Goal: Subscribe to service/newsletter

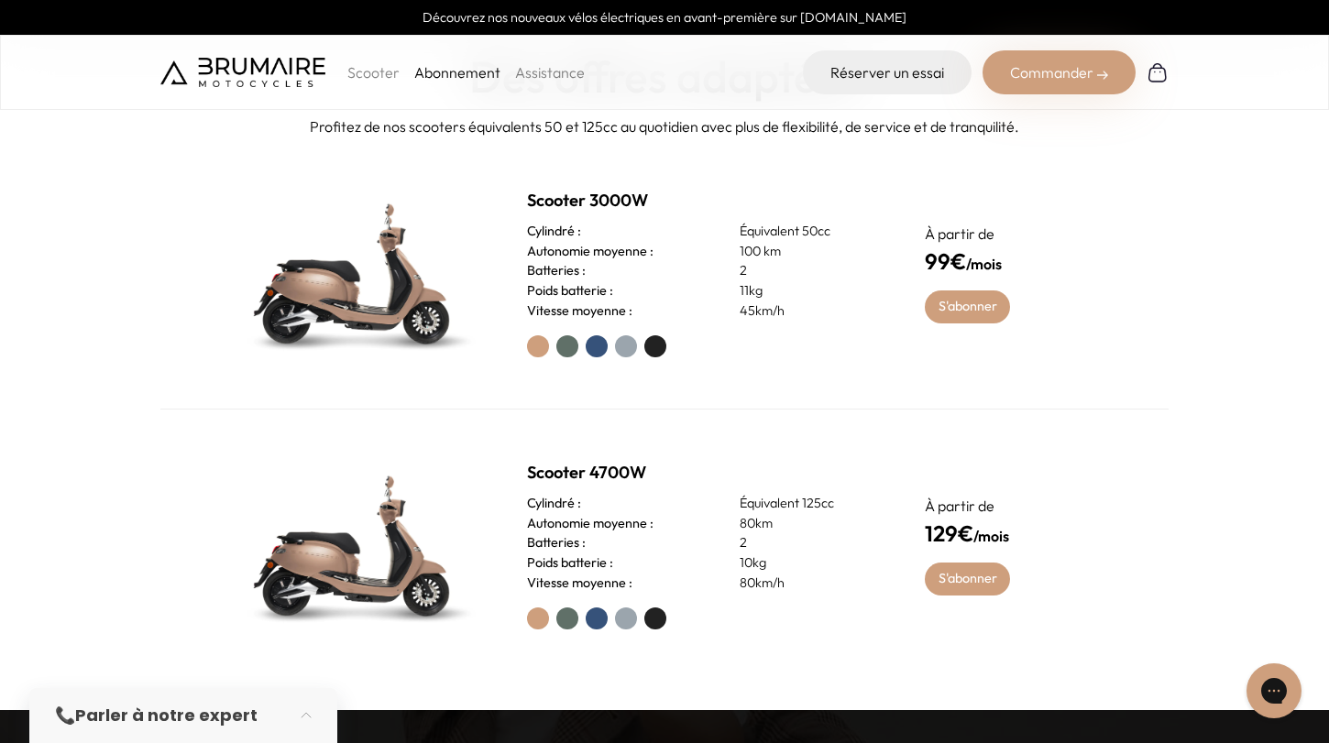
scroll to position [826, 0]
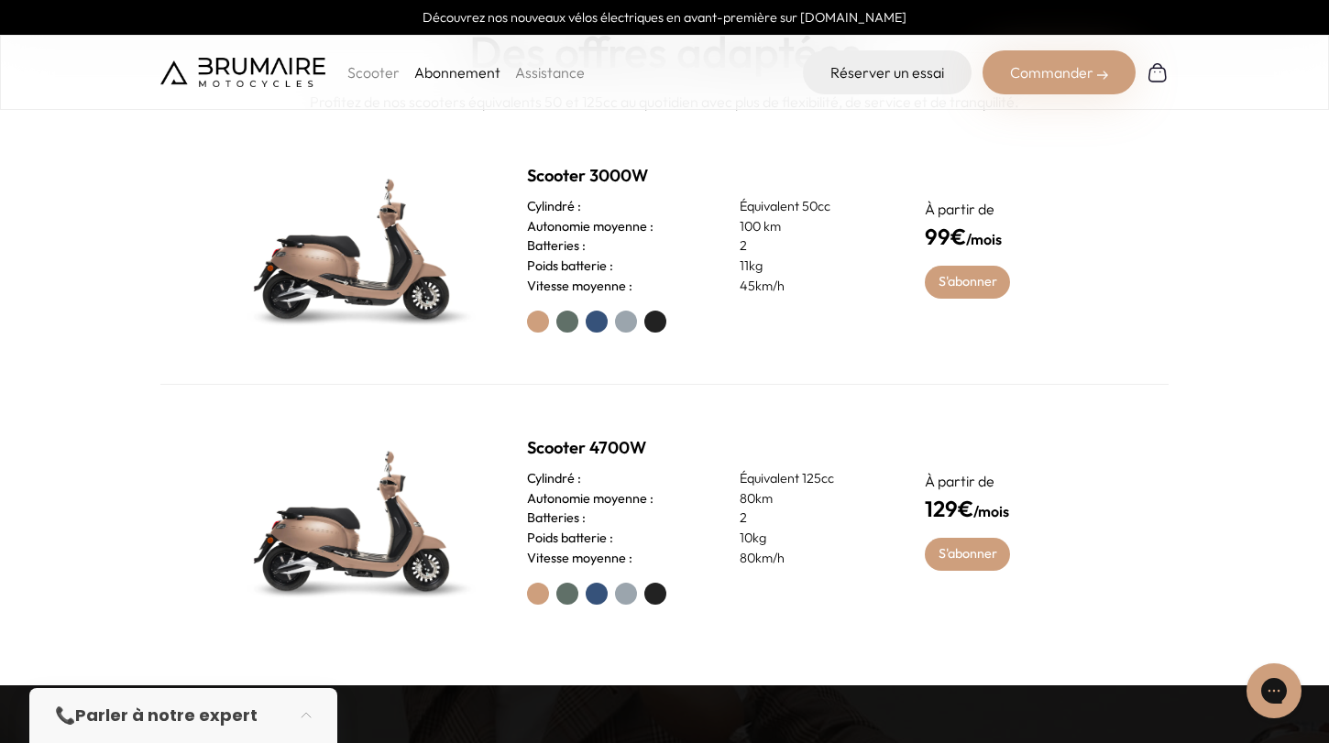
click at [571, 596] on label at bounding box center [567, 594] width 22 height 22
click at [954, 544] on link "S'abonner" at bounding box center [967, 554] width 85 height 33
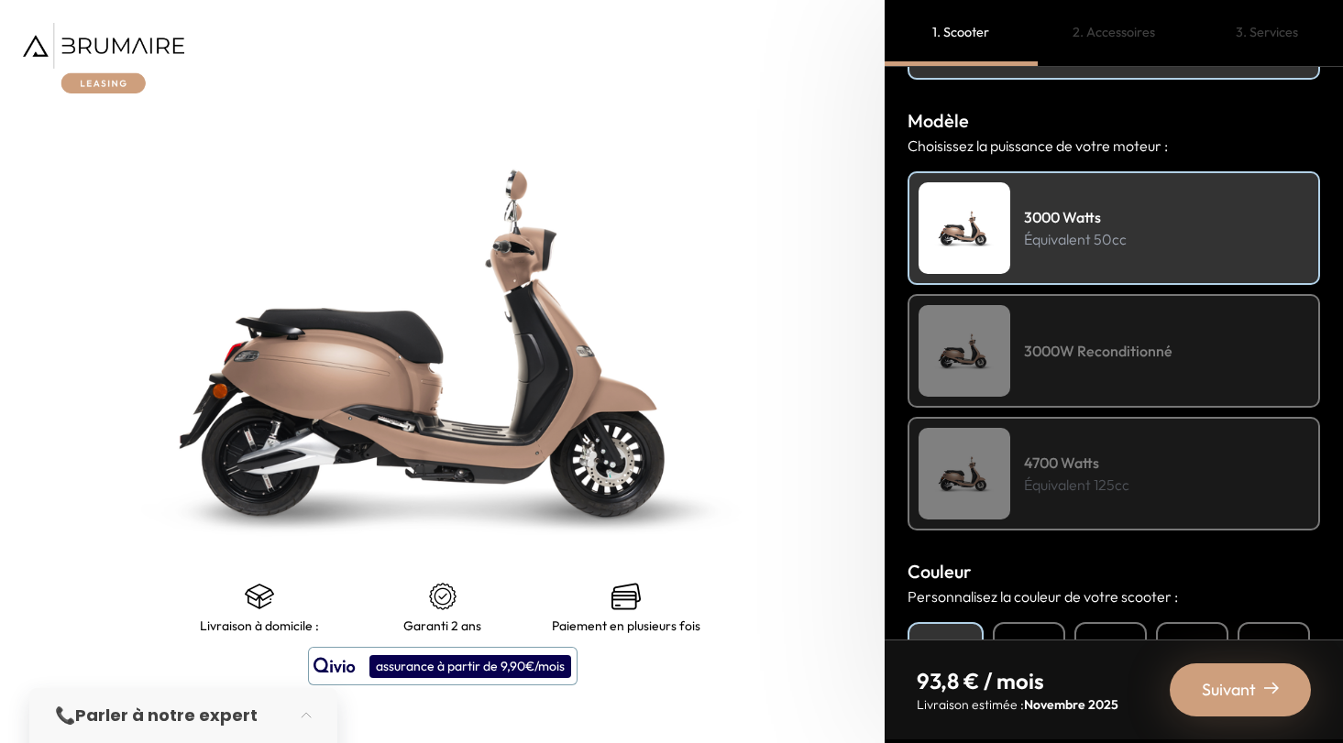
scroll to position [190, 0]
click at [1062, 451] on h4 "4700 Watts" at bounding box center [1076, 461] width 105 height 22
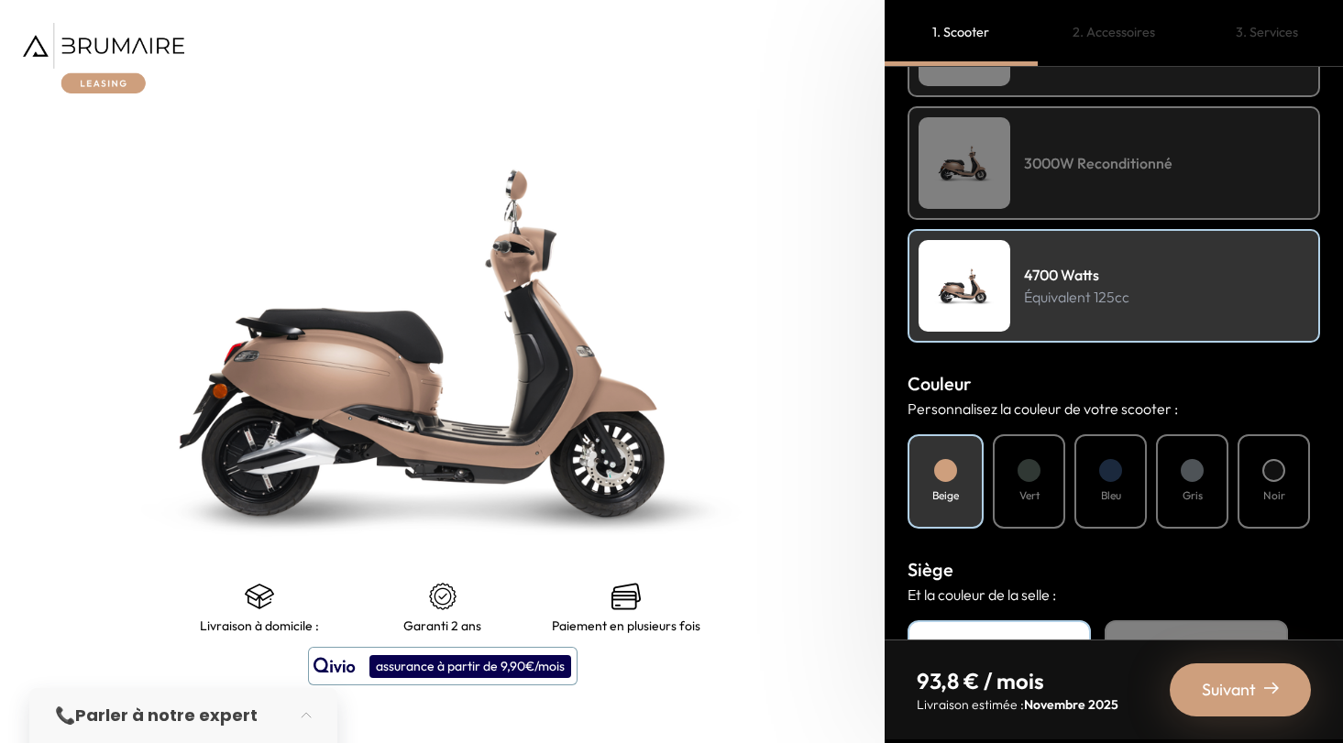
scroll to position [438, 0]
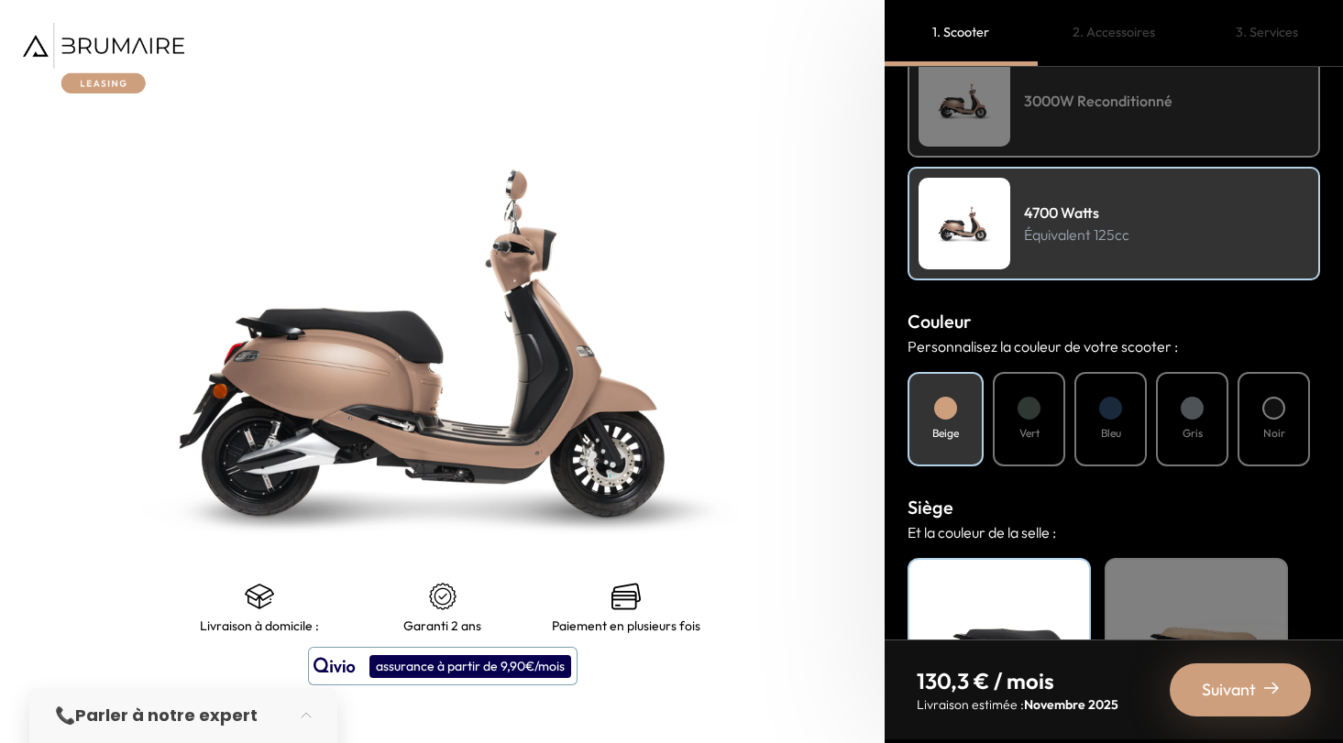
click at [1037, 431] on h4 "Vert" at bounding box center [1029, 433] width 20 height 16
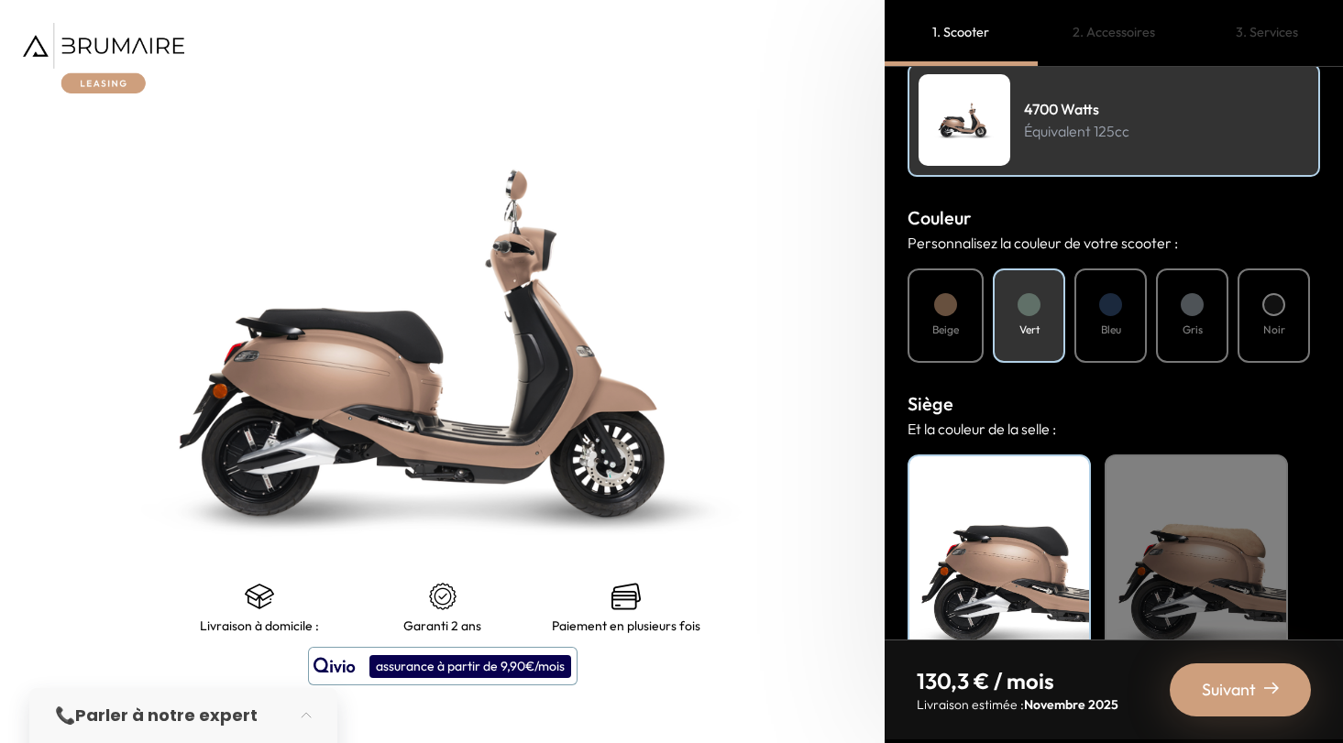
scroll to position [609, 0]
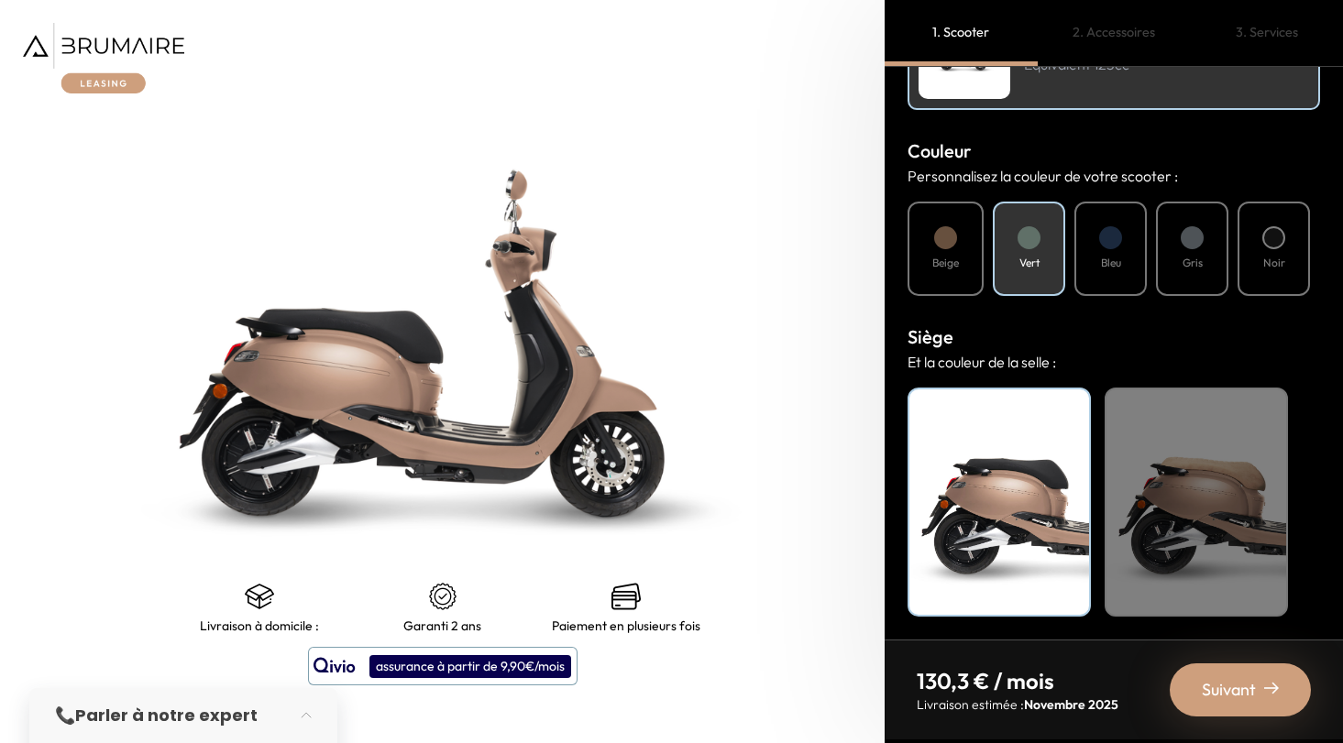
click at [1170, 470] on div "Beige" at bounding box center [1195, 502] width 183 height 229
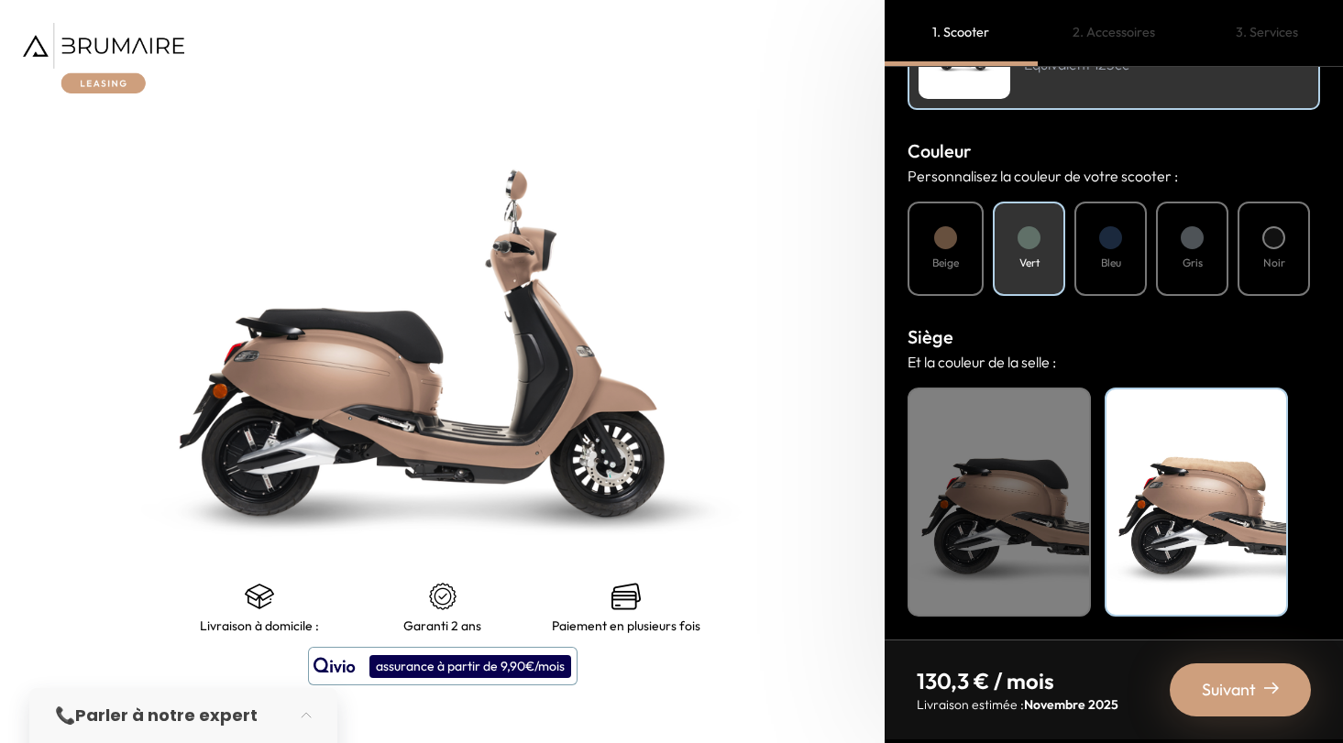
click at [1010, 463] on div "Noir" at bounding box center [998, 502] width 183 height 229
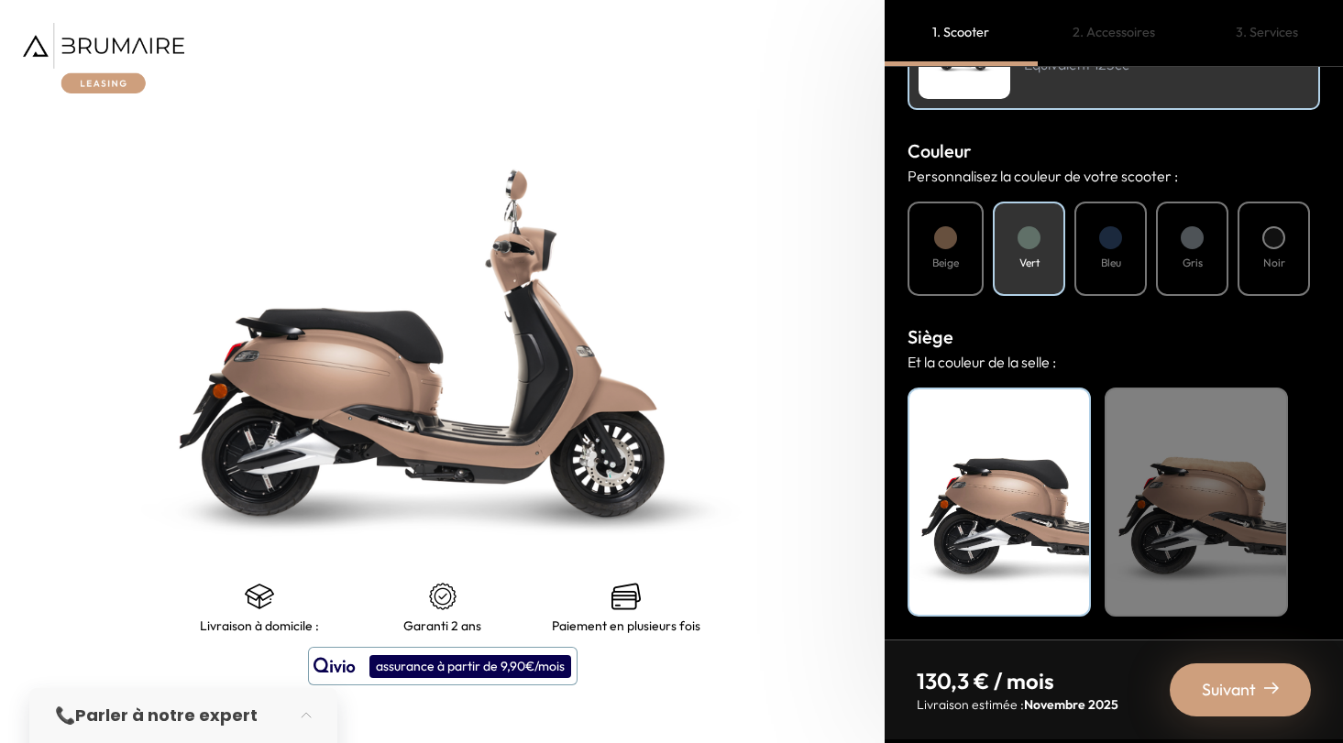
click at [1234, 683] on span "Suivant" at bounding box center [1228, 690] width 54 height 26
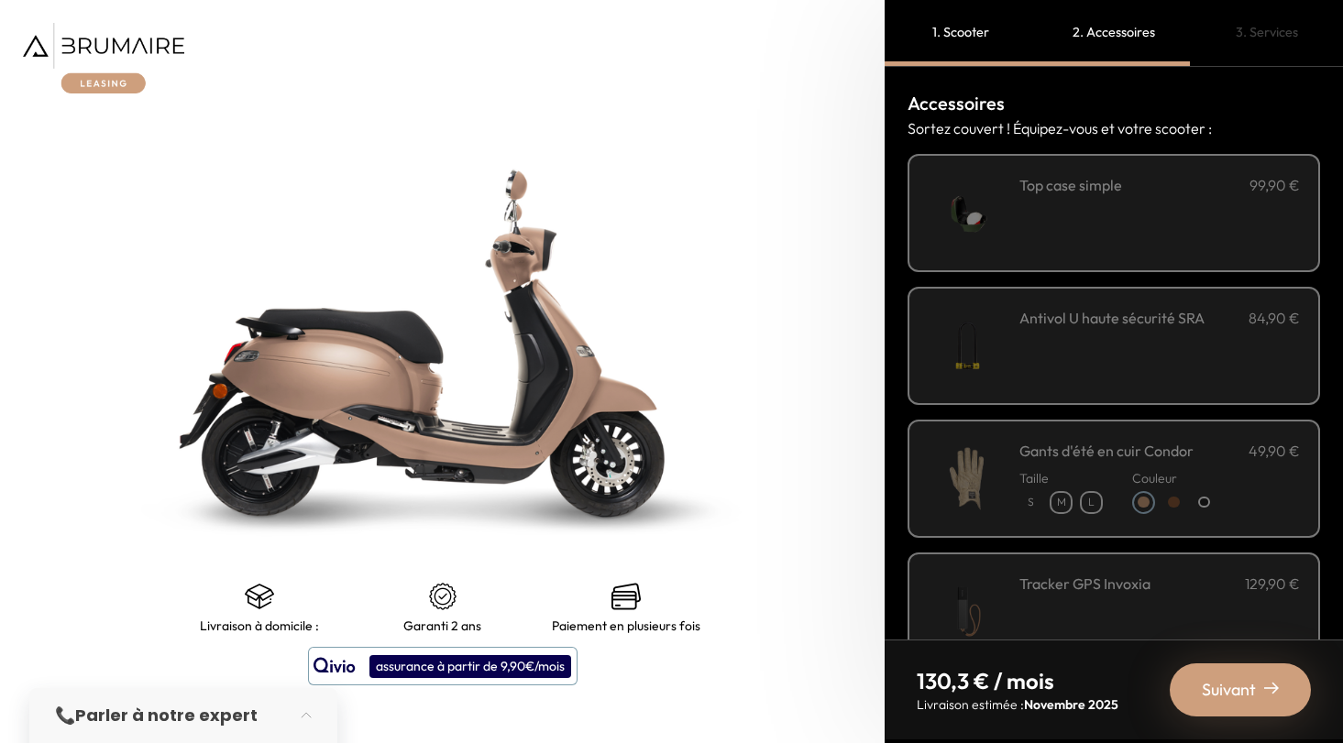
click at [1168, 206] on div "**********" at bounding box center [1159, 213] width 280 height 78
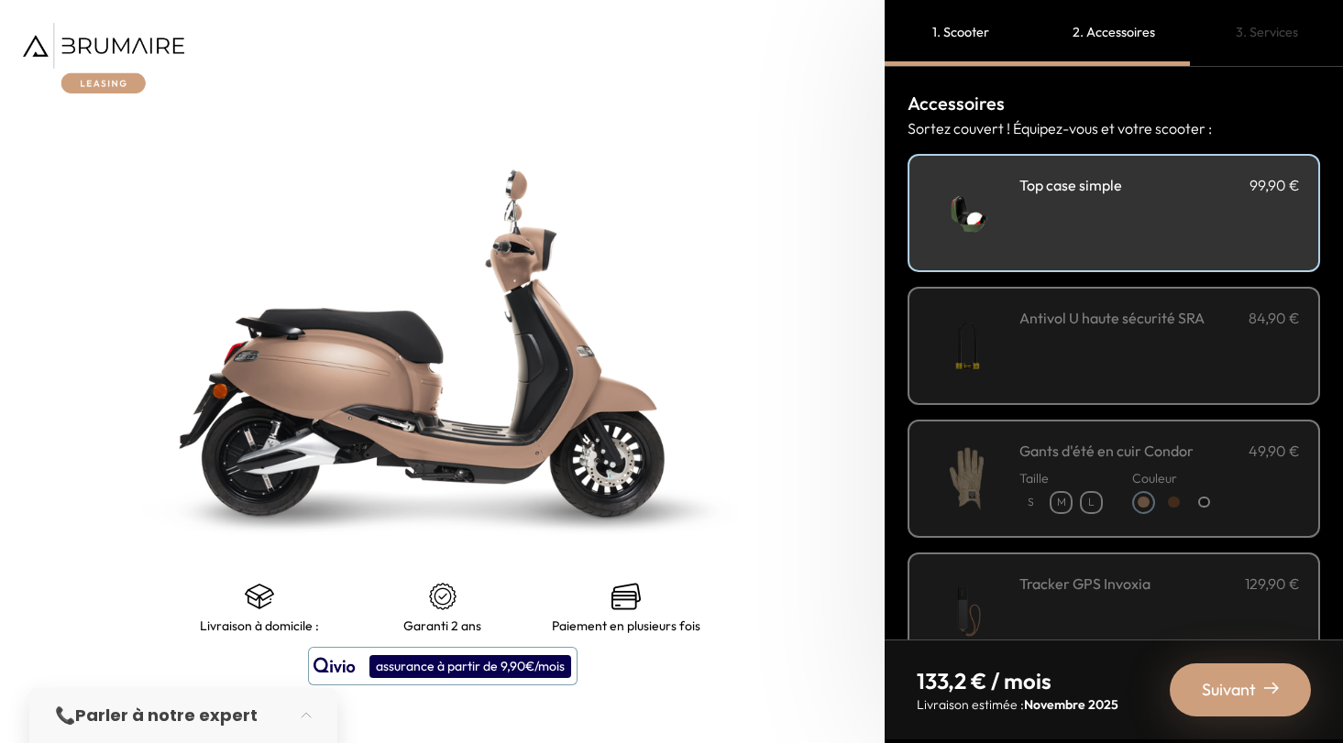
click at [1127, 314] on h3 "Antivol U haute sécurité SRA" at bounding box center [1111, 318] width 185 height 22
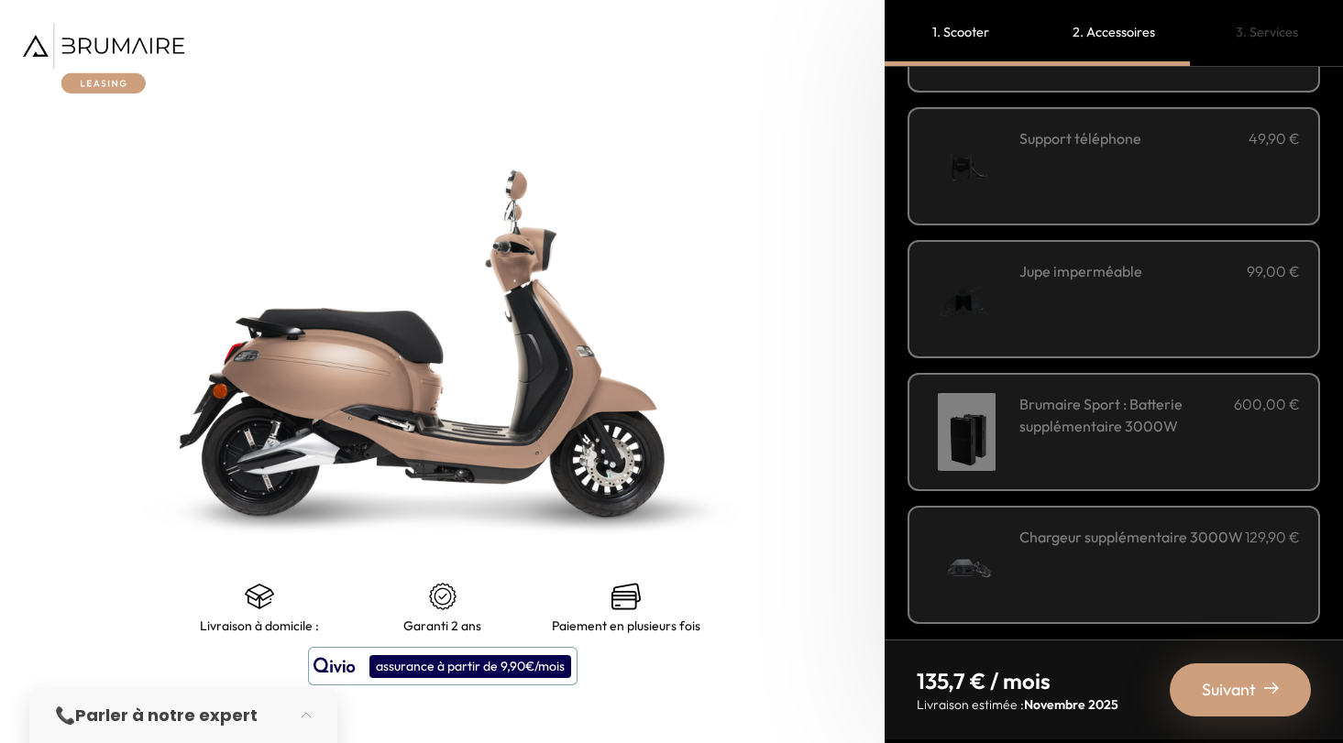
scroll to position [586, 0]
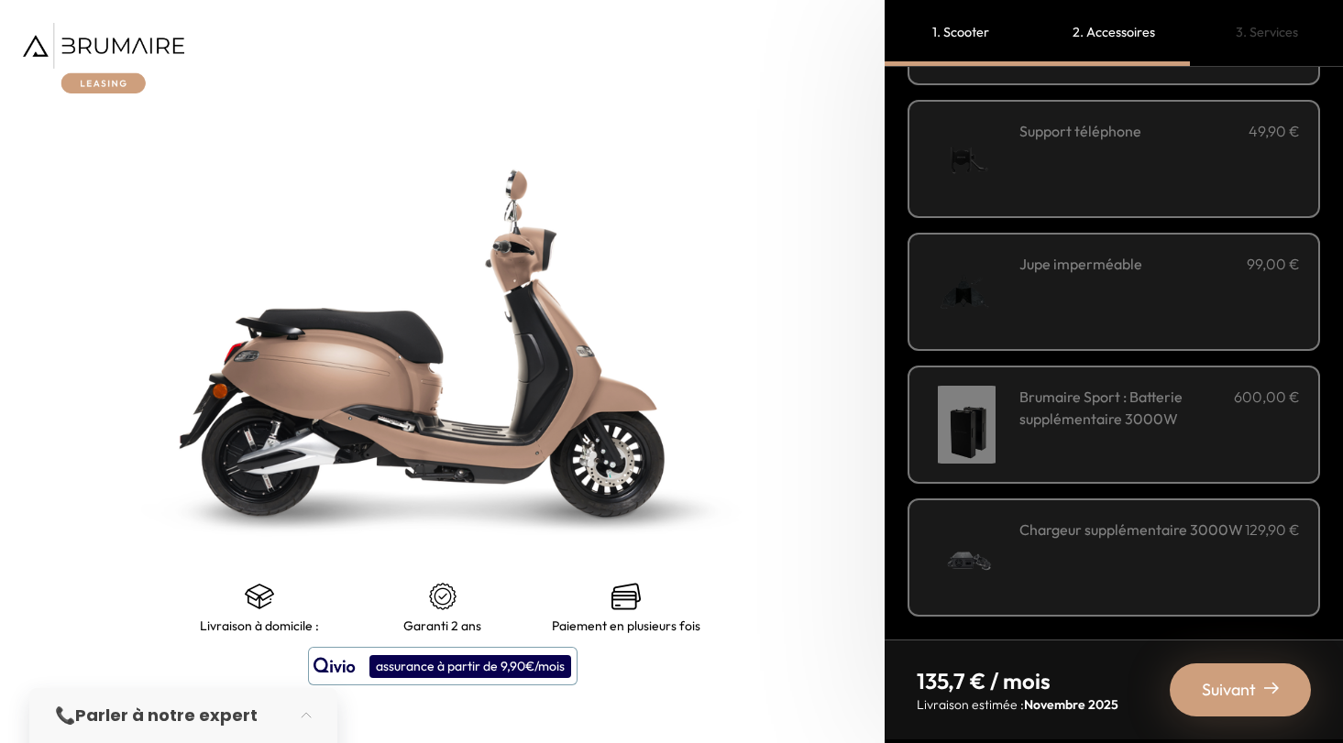
click at [1214, 691] on span "Suivant" at bounding box center [1228, 690] width 54 height 26
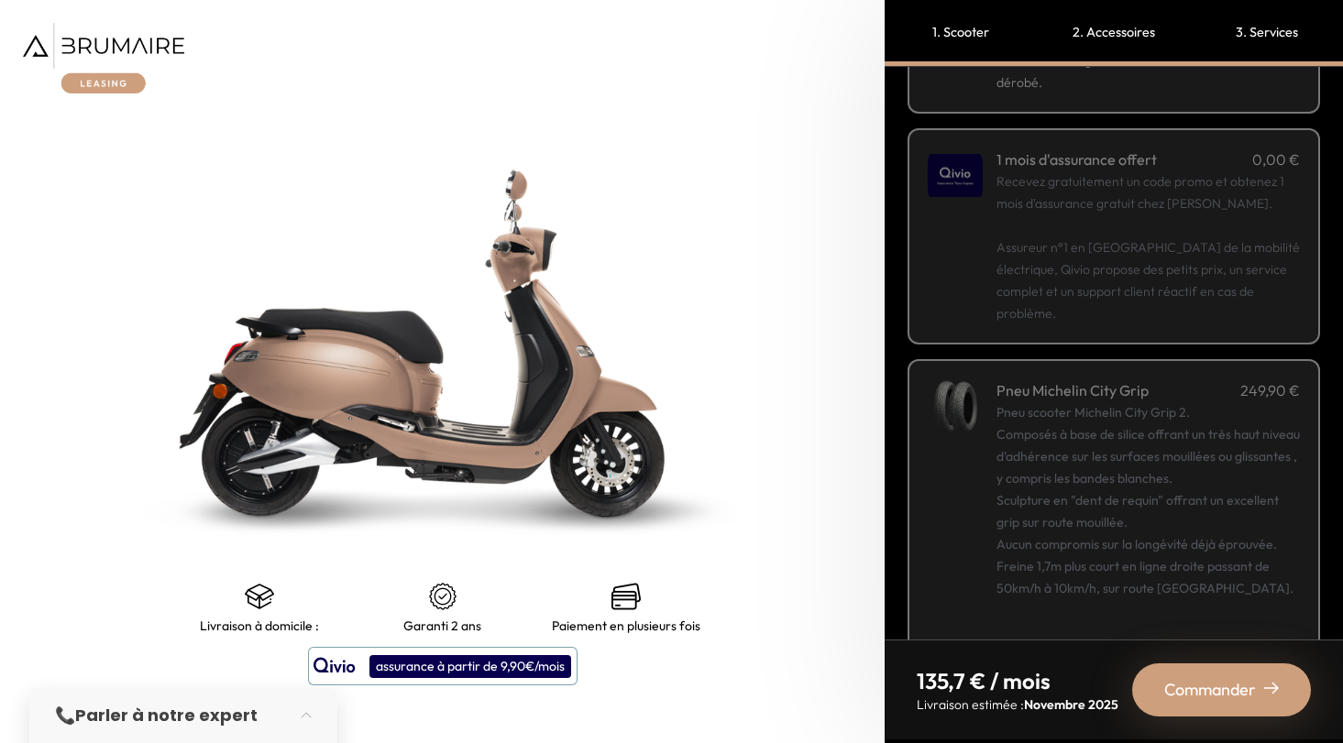
scroll to position [281, 0]
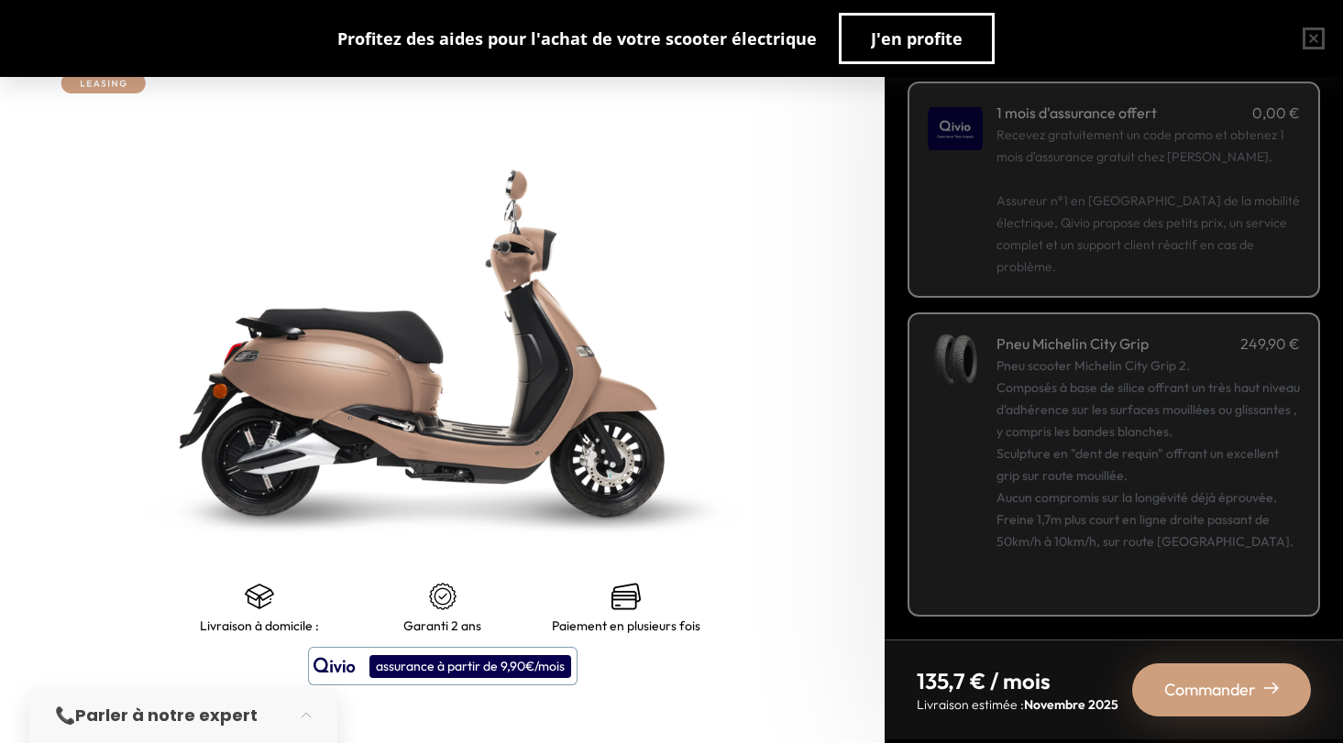
click at [1184, 665] on div "Commander" at bounding box center [1221, 690] width 179 height 53
